Goal: Manage account settings

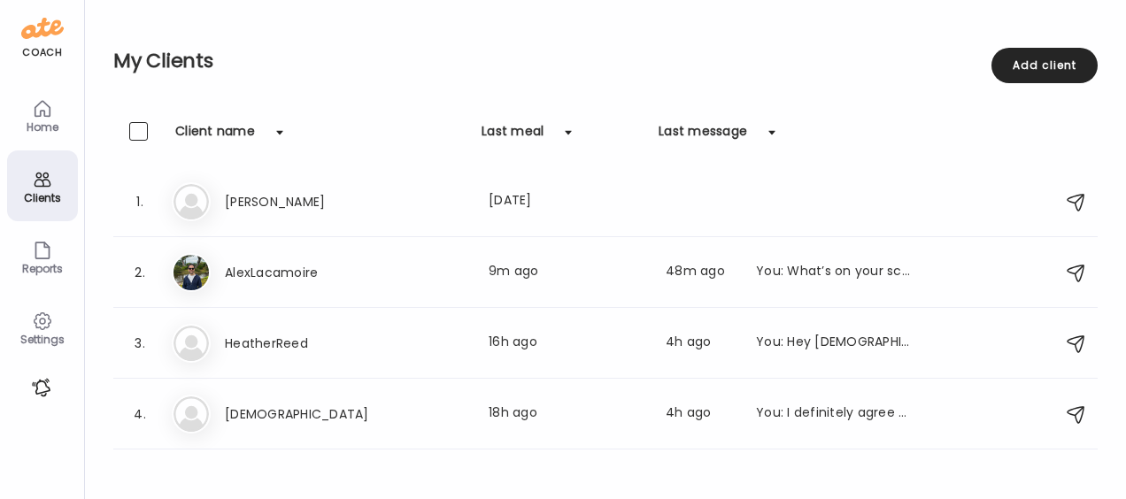
scroll to position [31, 0]
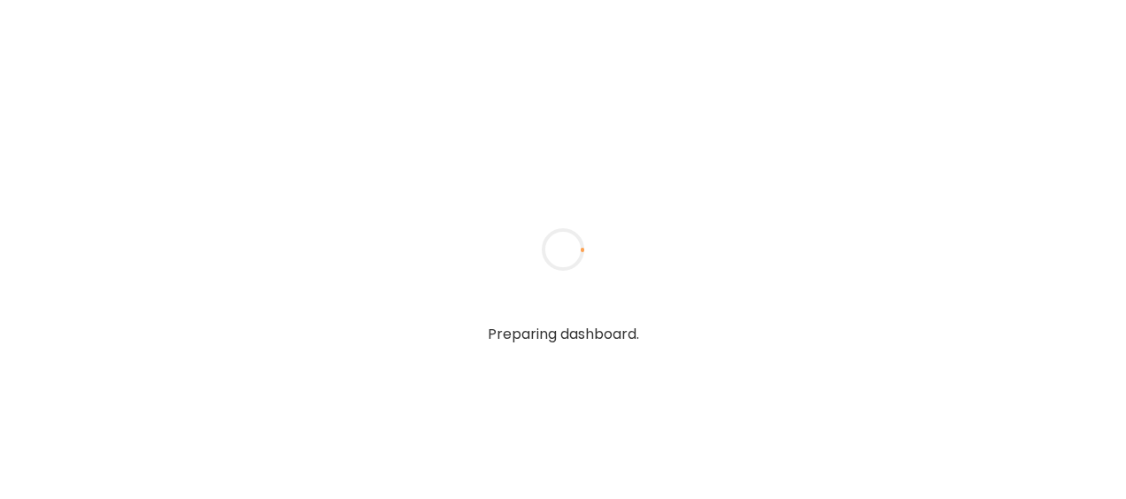
type textarea "**********"
type input "**********"
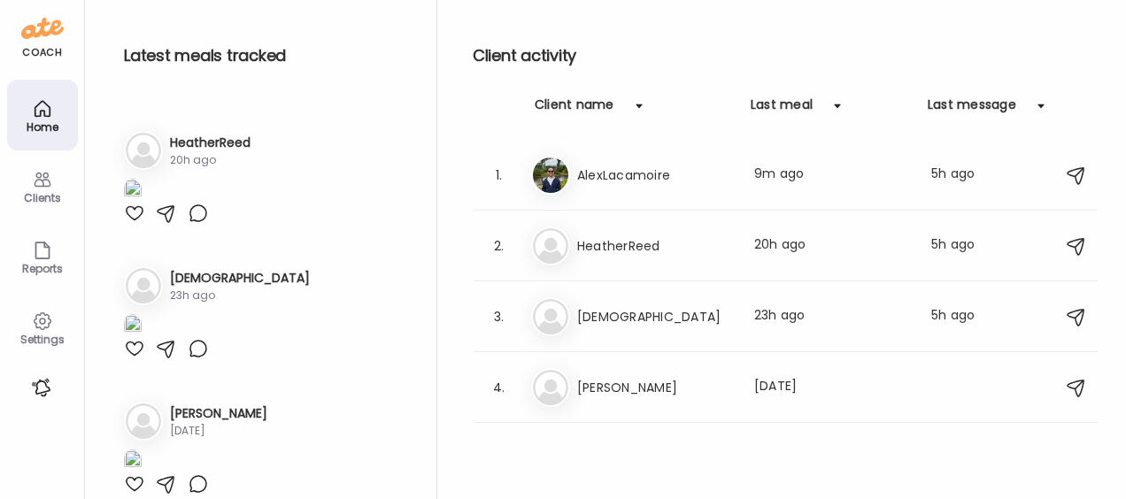
scroll to position [115, 0]
click at [135, 88] on div at bounding box center [134, 76] width 21 height 21
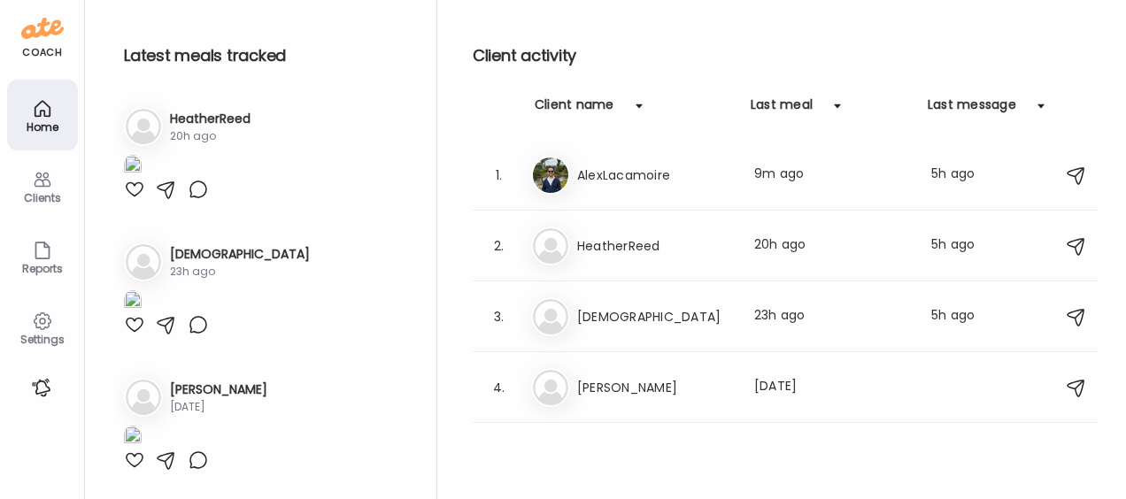
scroll to position [449, 0]
click at [166, 200] on div at bounding box center [166, 189] width 21 height 21
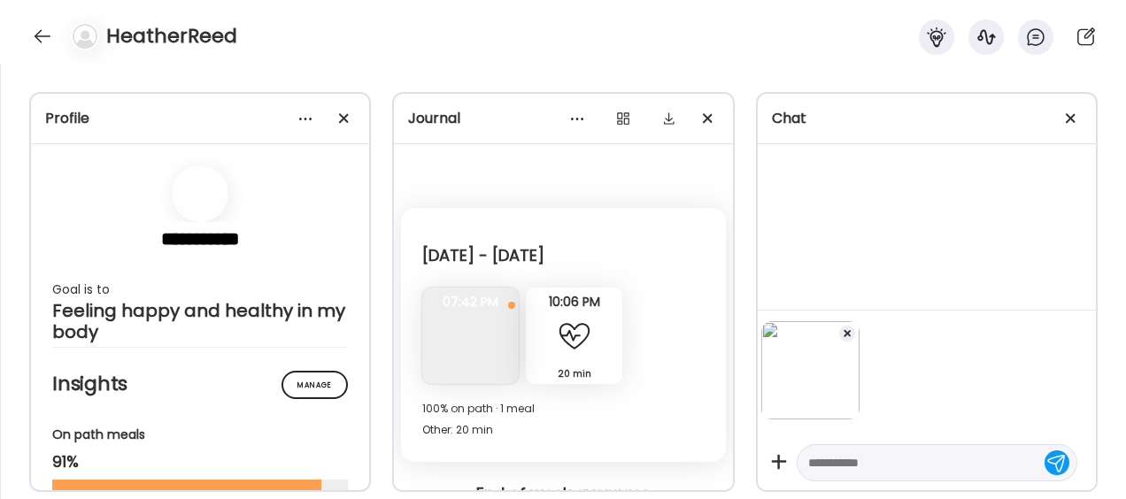
scroll to position [2026, 0]
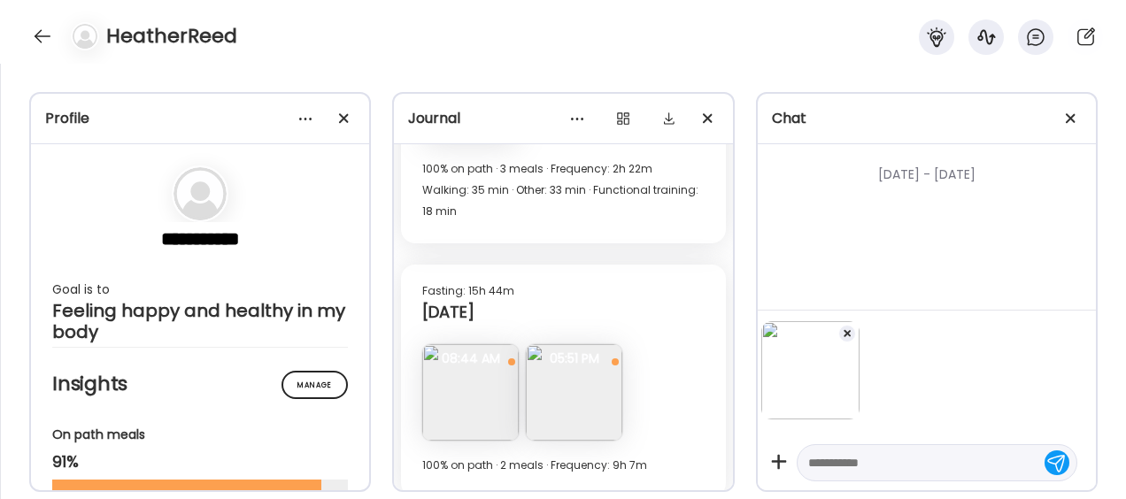
click at [852, 462] on textarea at bounding box center [921, 462] width 226 height 21
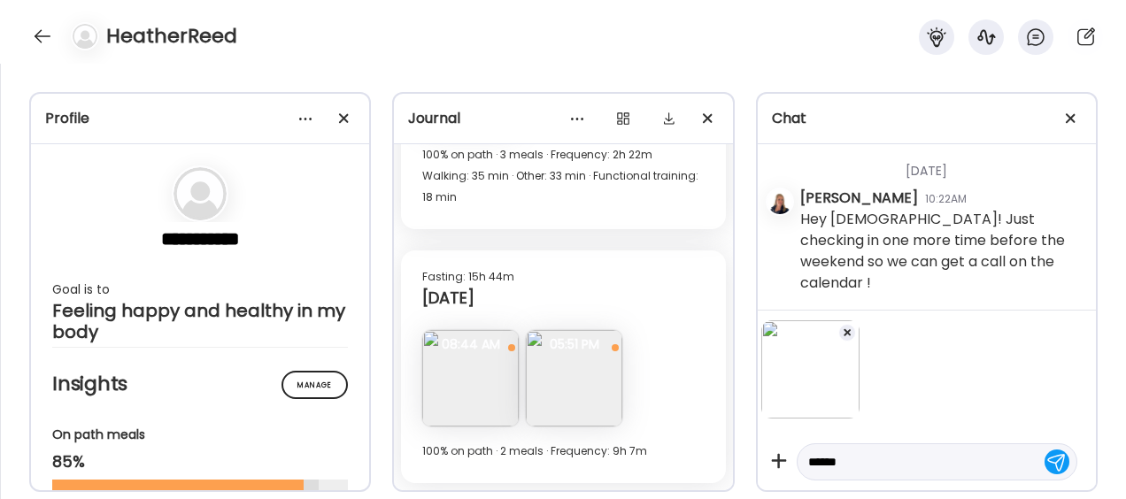
scroll to position [125840, 0]
type textarea "**********"
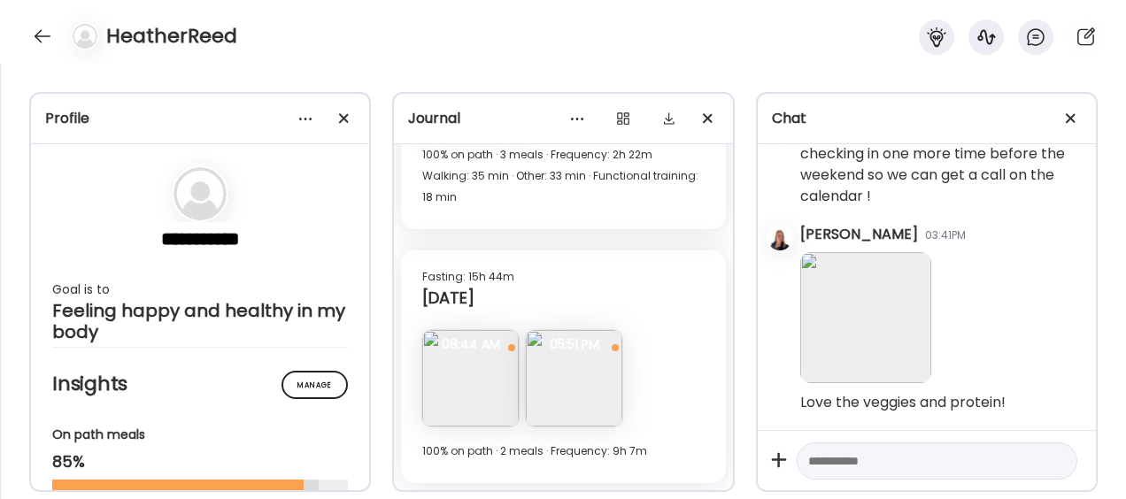
scroll to position [125926, 0]
click at [40, 28] on div at bounding box center [42, 36] width 28 height 28
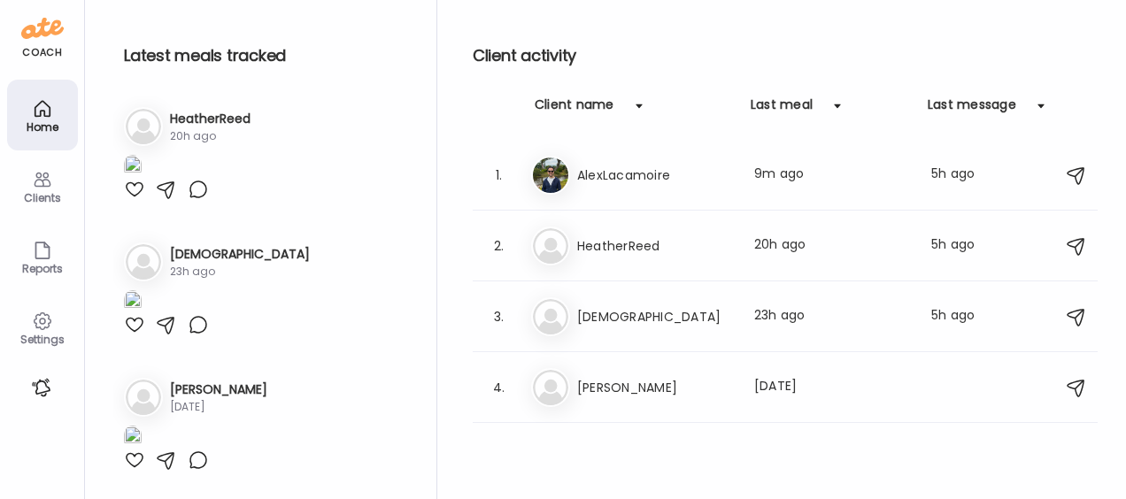
scroll to position [724, 0]
click at [141, 336] on div at bounding box center [134, 324] width 21 height 21
click at [210, 264] on div "23h ago" at bounding box center [240, 272] width 140 height 16
